Goal: Navigation & Orientation: Find specific page/section

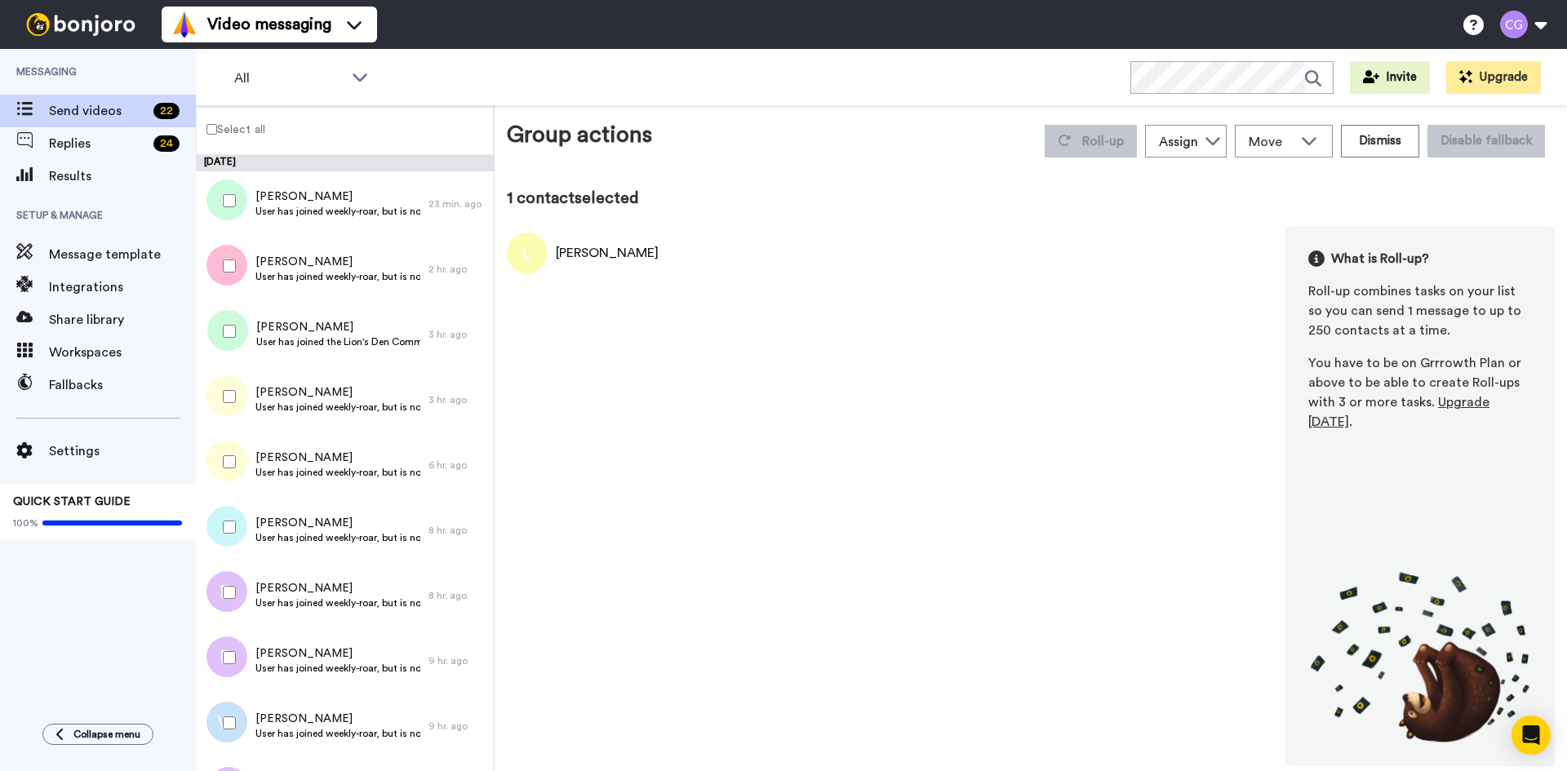
click at [234, 404] on div at bounding box center [226, 396] width 59 height 57
click at [237, 333] on div at bounding box center [226, 331] width 59 height 57
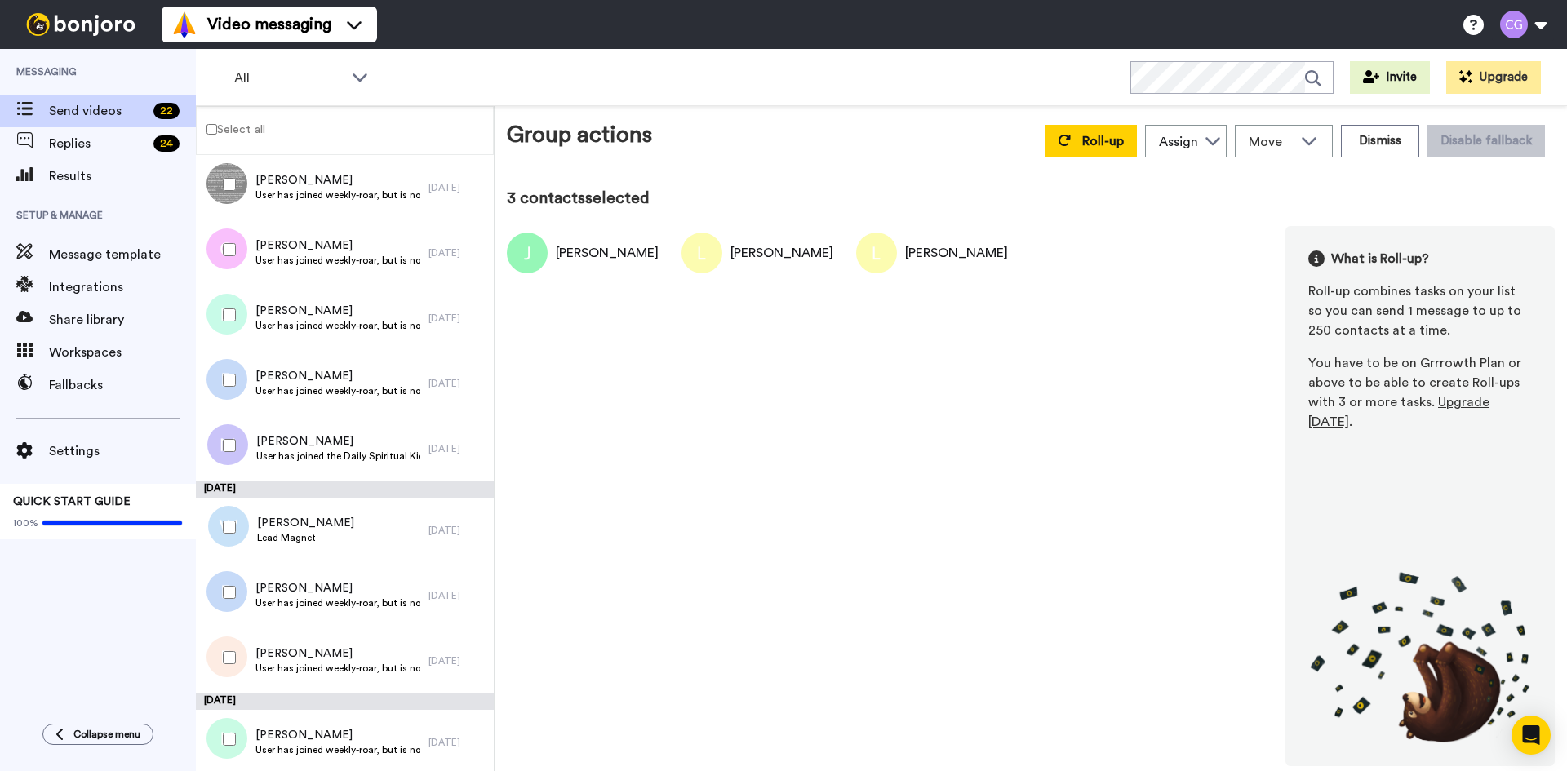
scroll to position [886, 0]
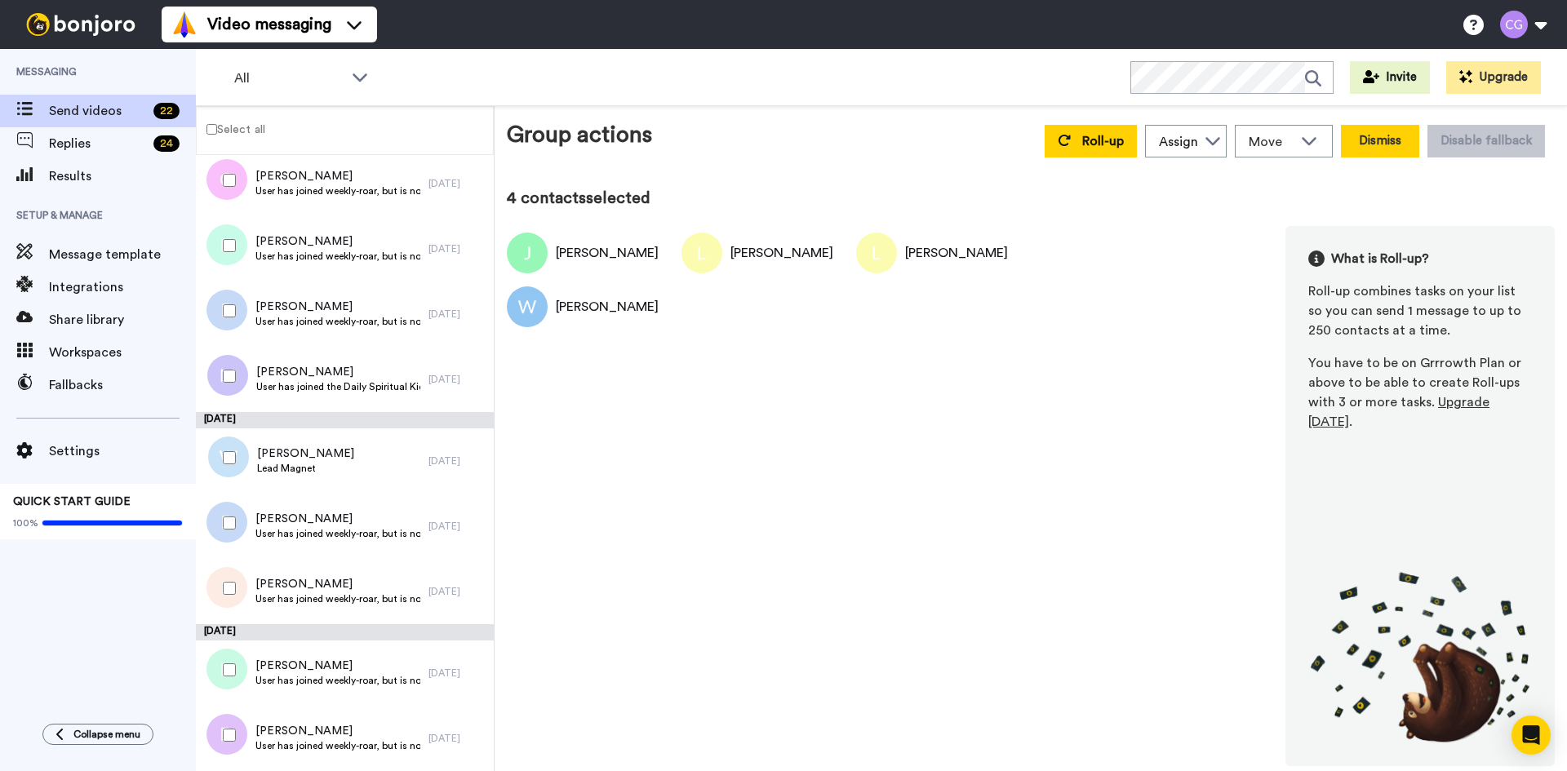
click at [1395, 140] on button "Dismiss" at bounding box center [1380, 141] width 78 height 33
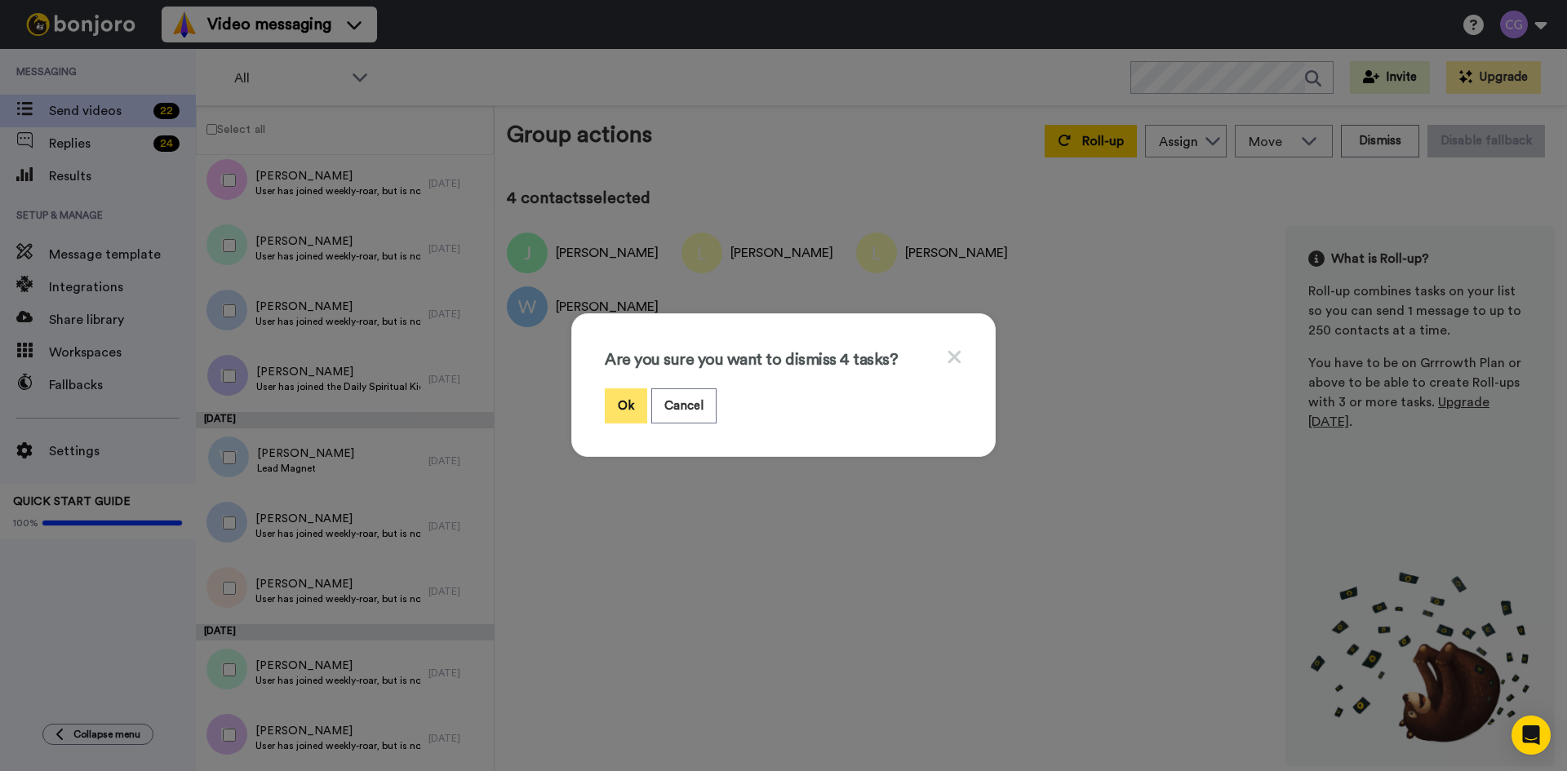
click at [622, 400] on button "Ok" at bounding box center [626, 406] width 42 height 35
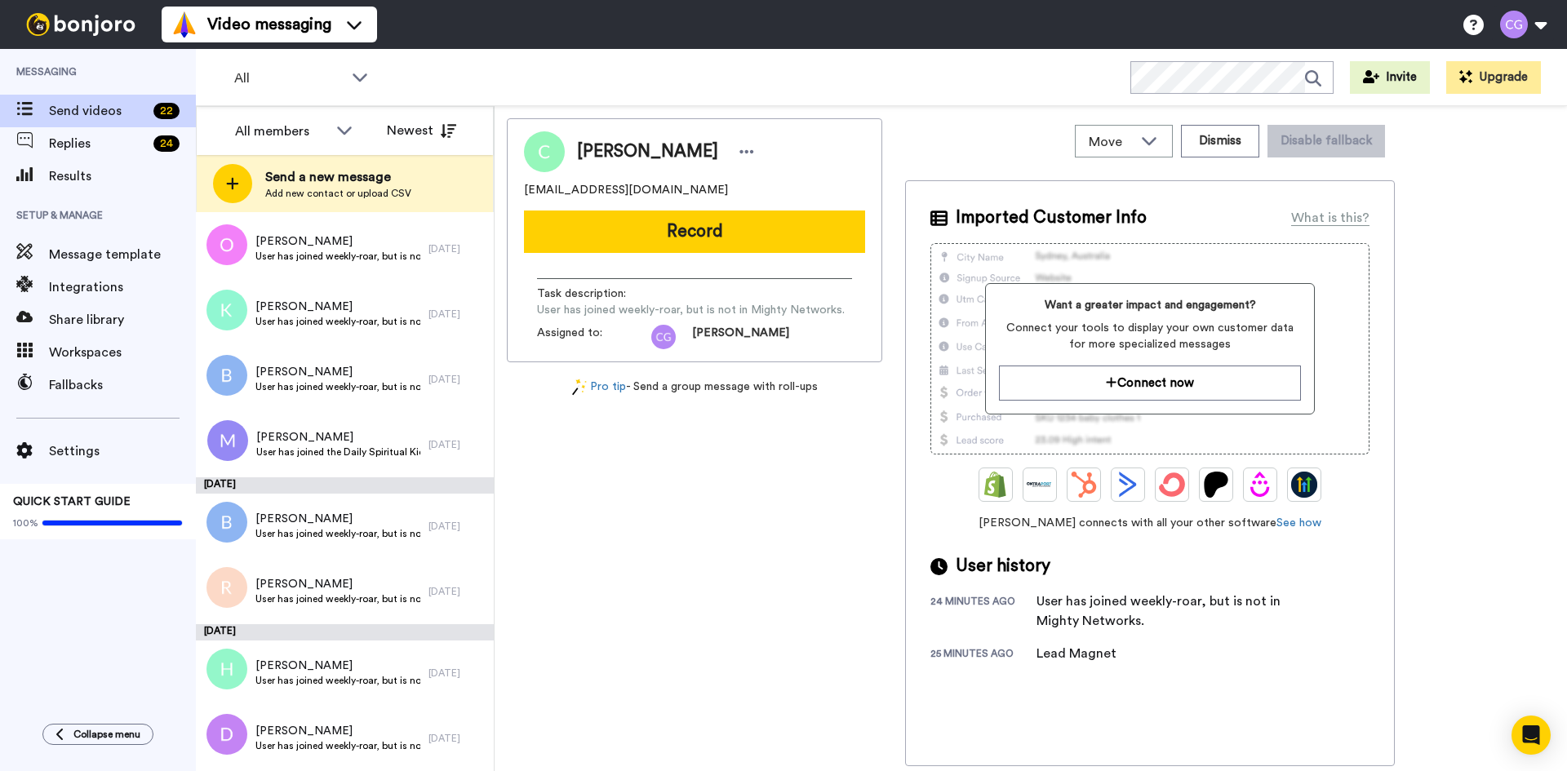
scroll to position [682, 0]
